Goal: Information Seeking & Learning: Check status

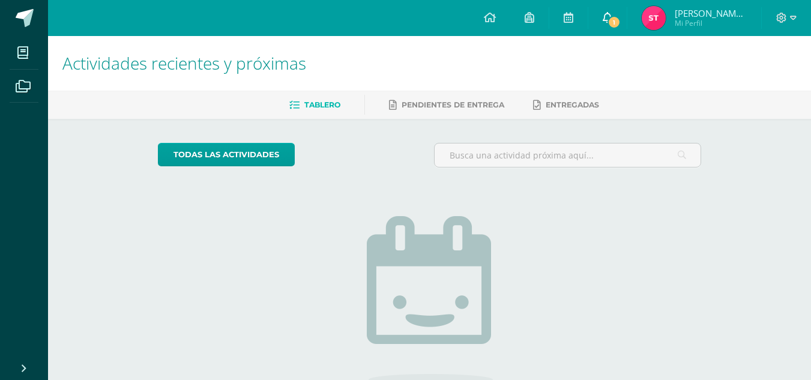
click at [619, 20] on span "1" at bounding box center [614, 22] width 13 height 13
click at [673, 15] on span "[PERSON_NAME] [PERSON_NAME] [PERSON_NAME] Mi Perfil" at bounding box center [694, 18] width 110 height 24
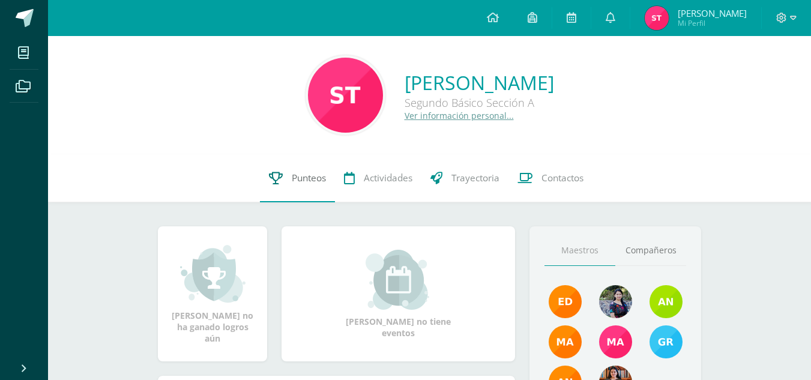
click at [316, 172] on span "Punteos" at bounding box center [309, 178] width 34 height 13
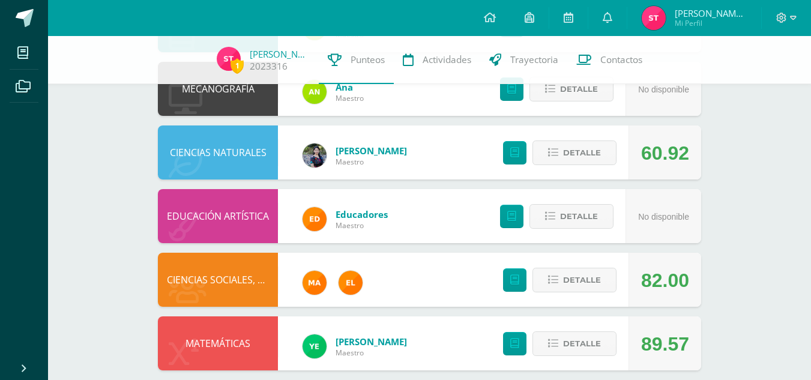
scroll to position [651, 0]
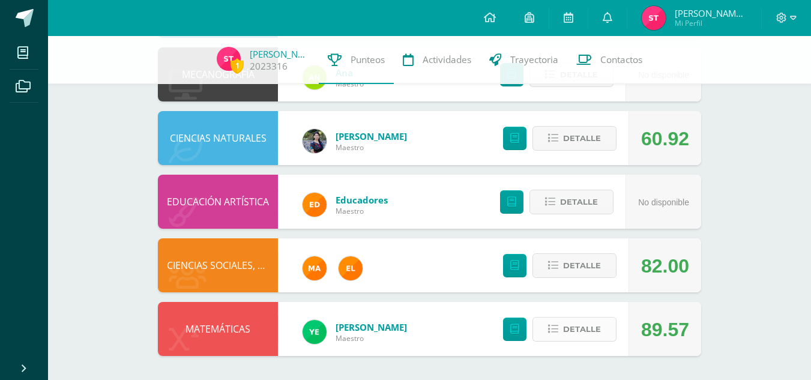
click at [600, 331] on span "Detalle" at bounding box center [582, 329] width 38 height 22
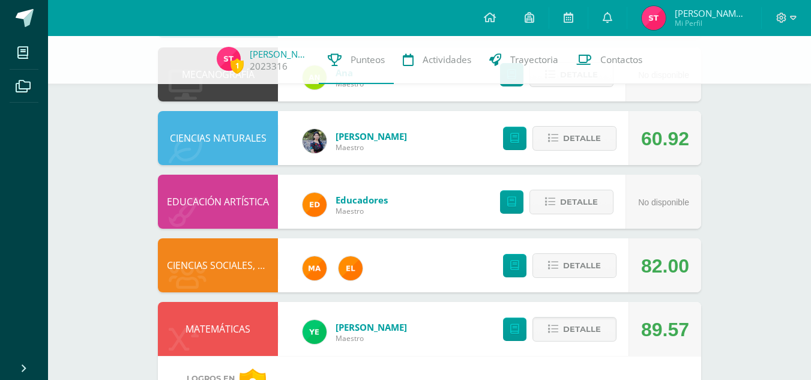
drag, startPoint x: 820, startPoint y: 246, endPoint x: 446, endPoint y: 246, distance: 373.5
click at [786, 14] on icon at bounding box center [781, 18] width 11 height 11
click at [725, 79] on link "Cerrar sesión" at bounding box center [748, 81] width 95 height 17
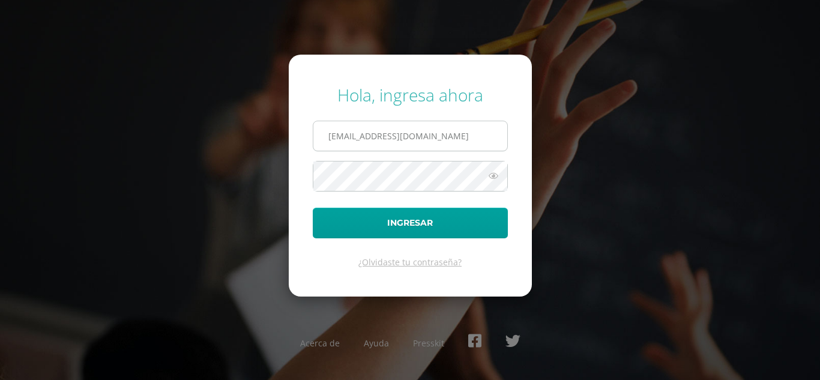
click at [364, 137] on input "sheylatuy2023@maiagt.org" at bounding box center [410, 135] width 194 height 29
click at [362, 142] on input "sheylatuy2023@maiagt.org" at bounding box center [410, 135] width 194 height 29
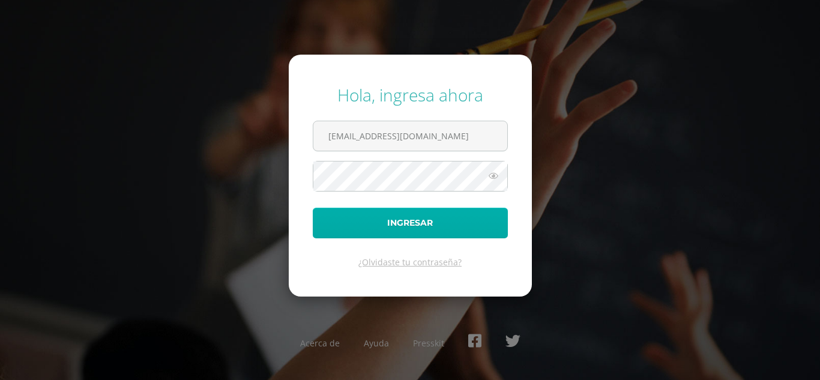
type input "brendacosigua2023@maiagt.org"
click at [374, 214] on button "Ingresar" at bounding box center [410, 223] width 195 height 31
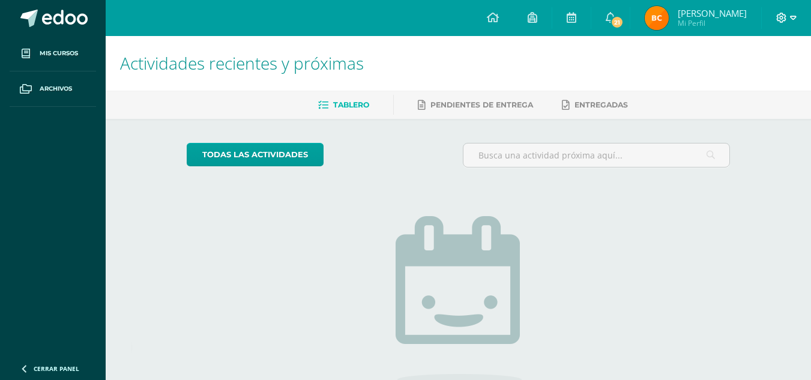
click at [788, 16] on span at bounding box center [786, 17] width 20 height 13
click at [749, 83] on span "Cerrar sesión" at bounding box center [755, 81] width 54 height 11
